Goal: Information Seeking & Learning: Understand process/instructions

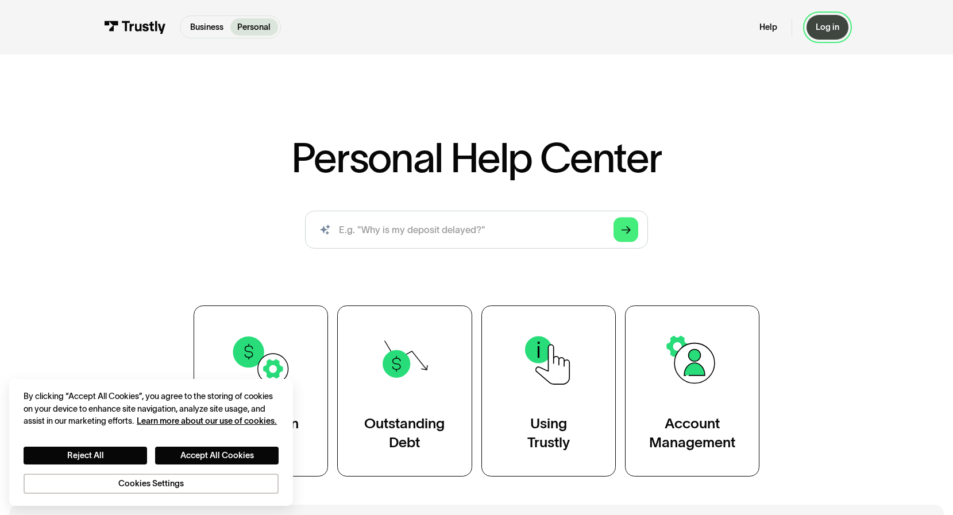
click at [827, 26] on div "Log in" at bounding box center [828, 27] width 24 height 11
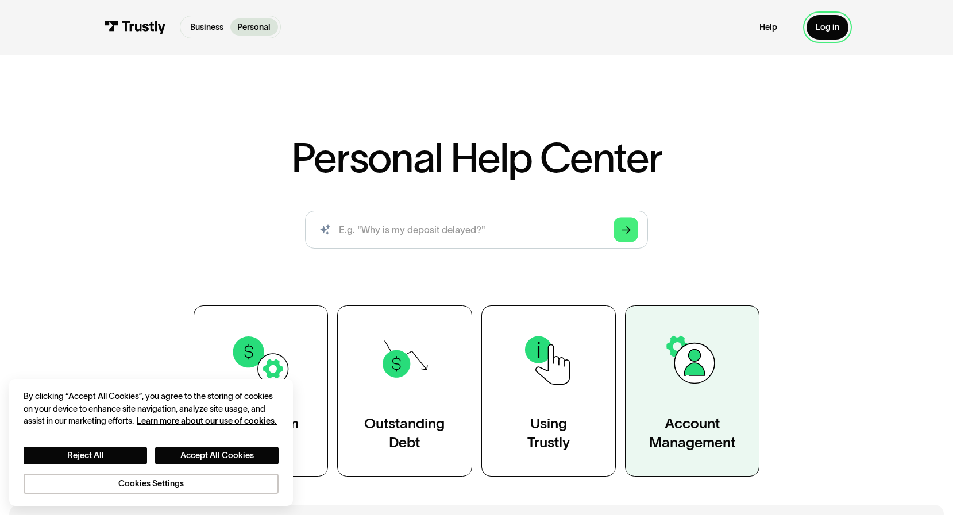
scroll to position [172, 0]
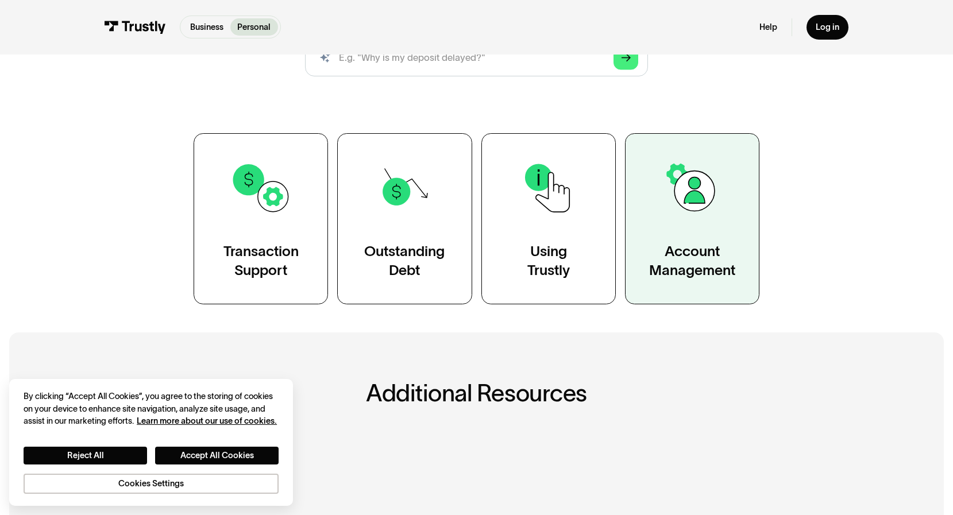
click at [648, 219] on link "Account Management" at bounding box center [692, 218] width 134 height 171
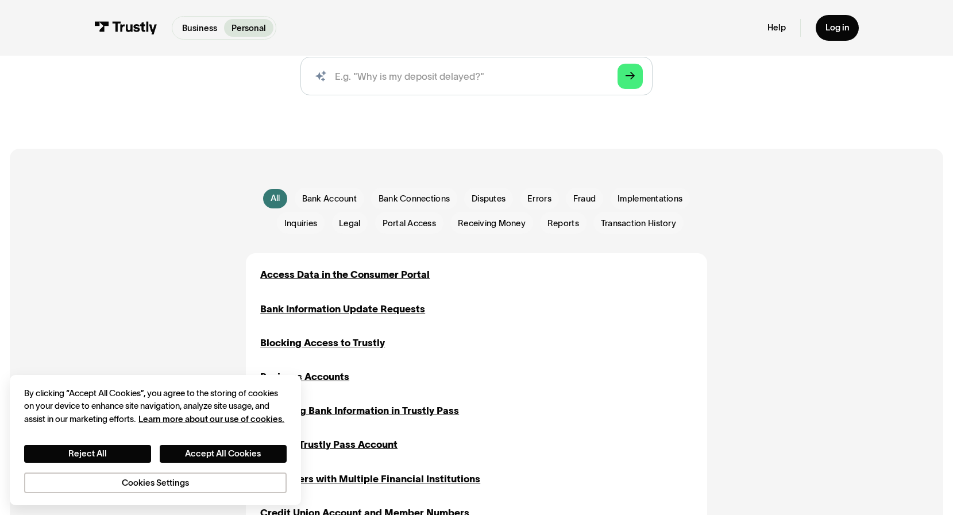
scroll to position [230, 0]
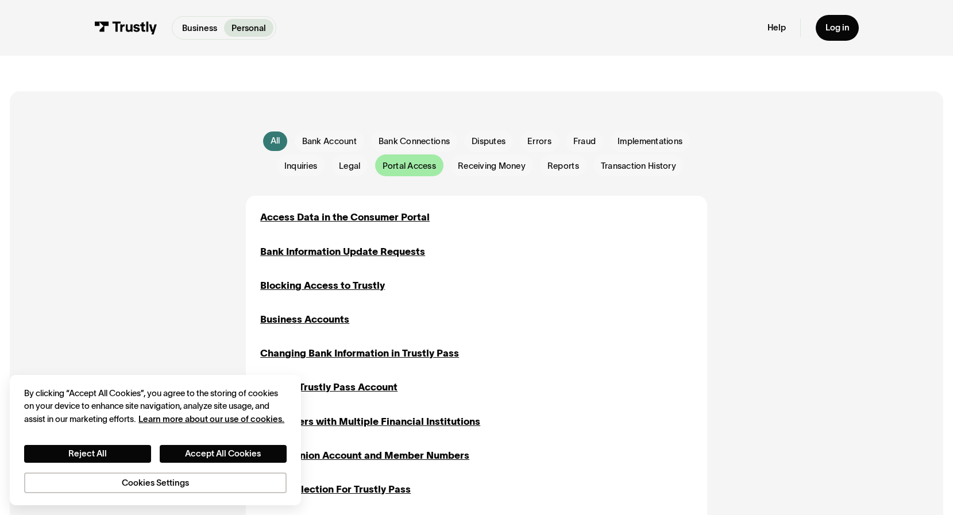
click at [375, 170] on div "Email Form" at bounding box center [409, 166] width 68 height 22
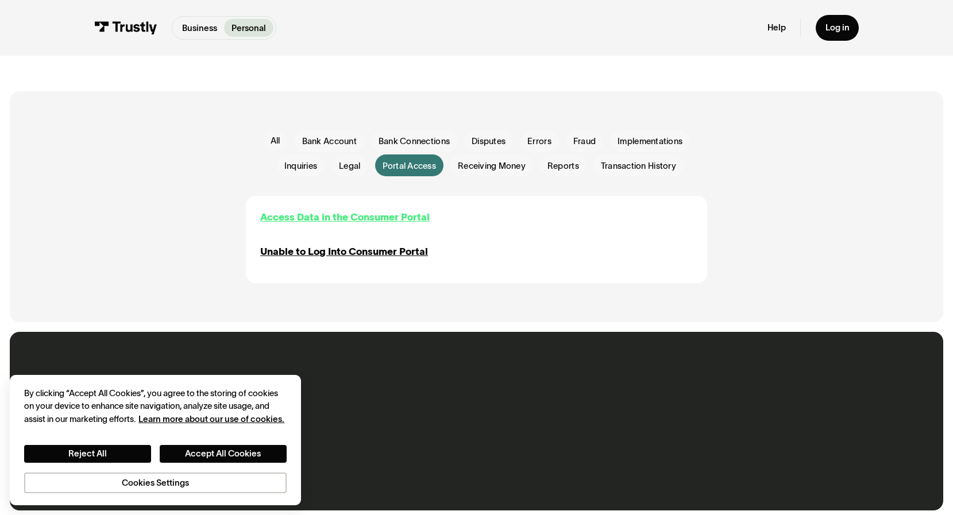
click at [388, 215] on div "Access Data in the Consumer Portal" at bounding box center [345, 217] width 170 height 14
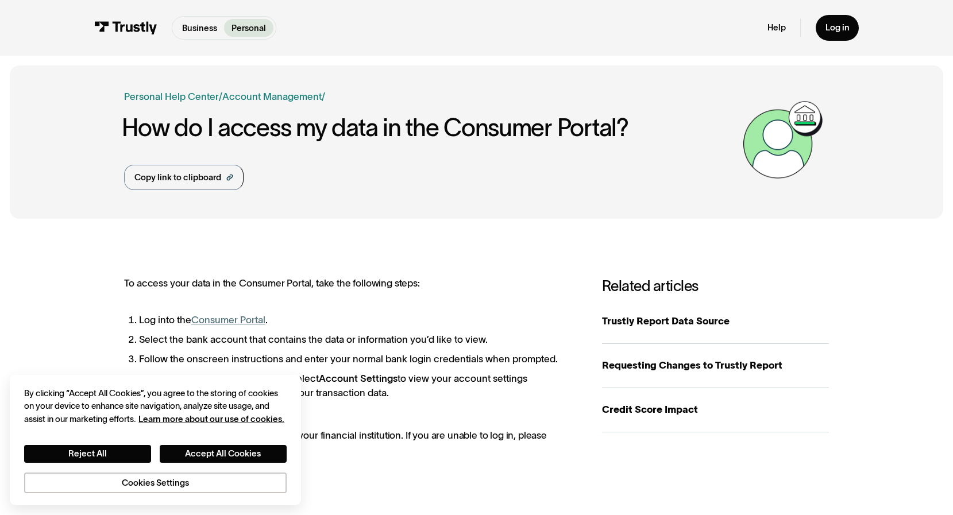
scroll to position [115, 0]
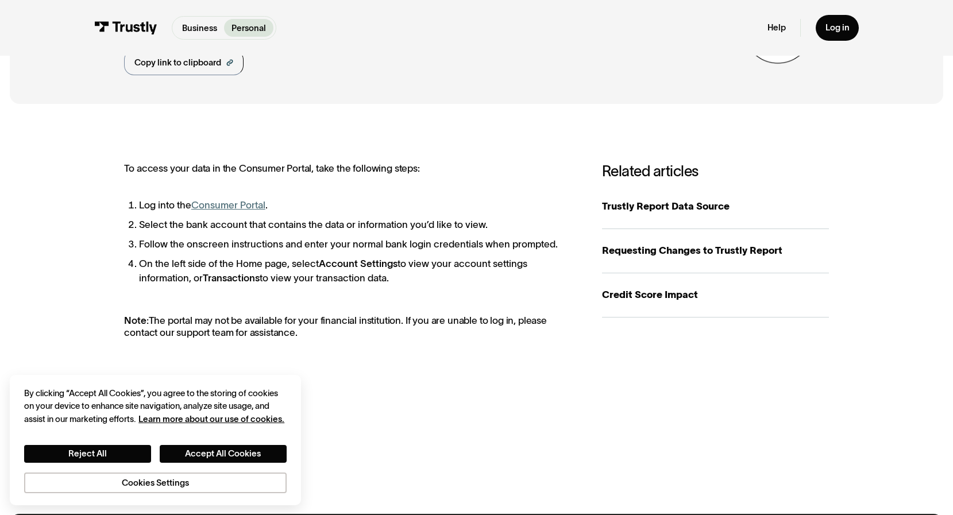
click at [246, 210] on link "Consumer Portal" at bounding box center [228, 205] width 74 height 10
